Goal: Task Accomplishment & Management: Use online tool/utility

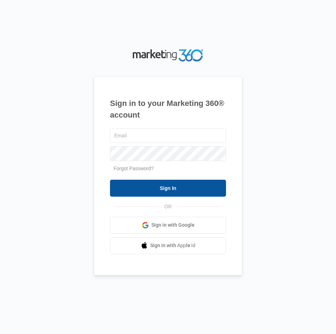
type input "[EMAIL_ADDRESS][DOMAIN_NAME]"
click at [183, 190] on input "Sign In" at bounding box center [168, 188] width 116 height 17
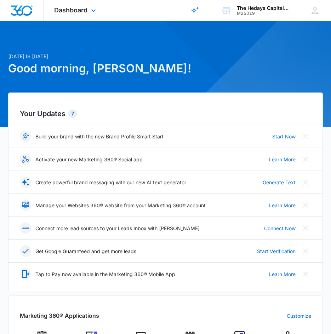
click at [88, 11] on div "Dashboard Apps Reputation Websites Forms CRM Email Social Content Ads Intellige…" at bounding box center [75, 10] width 65 height 21
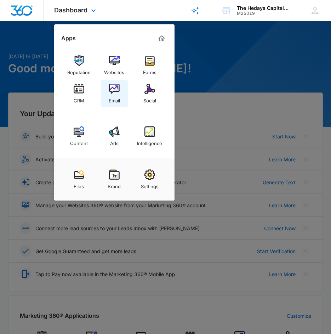
click at [113, 93] on img at bounding box center [114, 89] width 11 height 11
